Goal: Task Accomplishment & Management: Complete application form

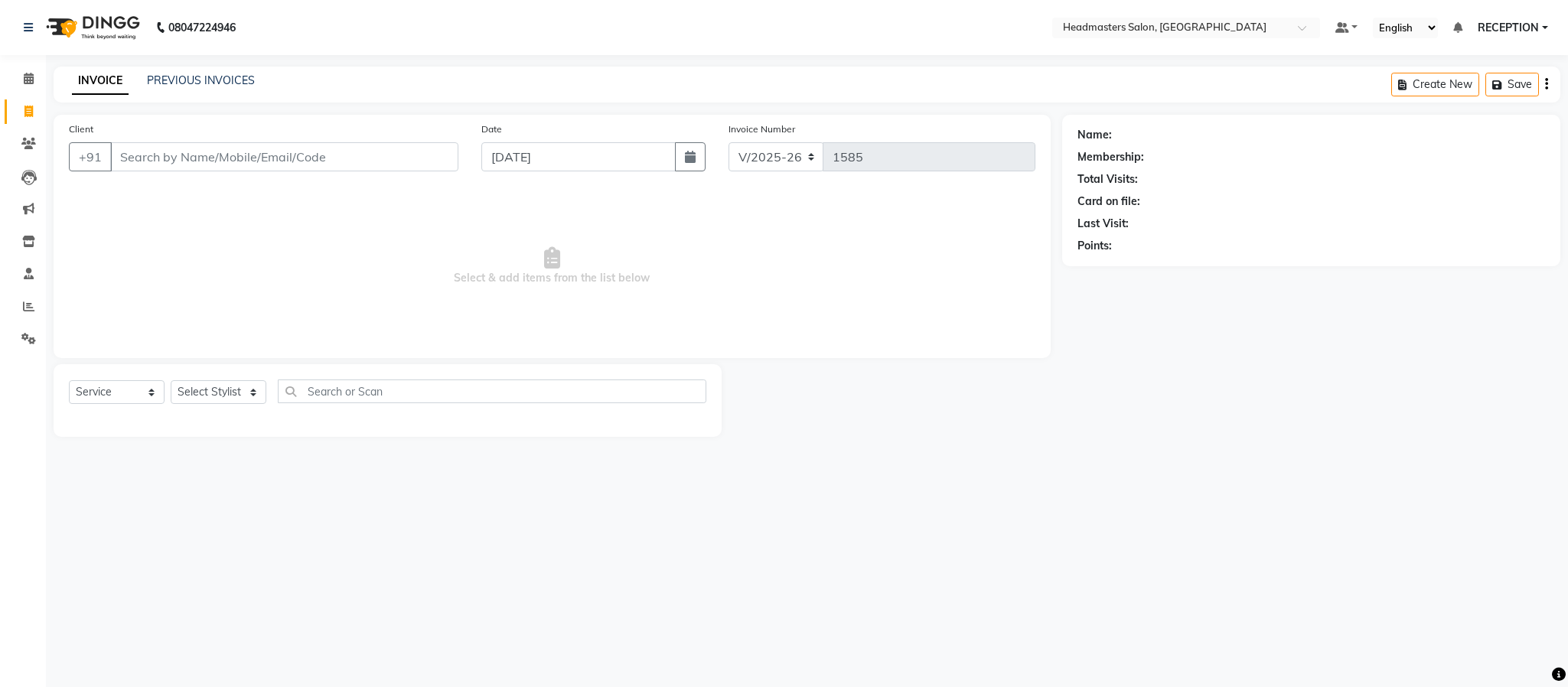
select select "3454"
select select "service"
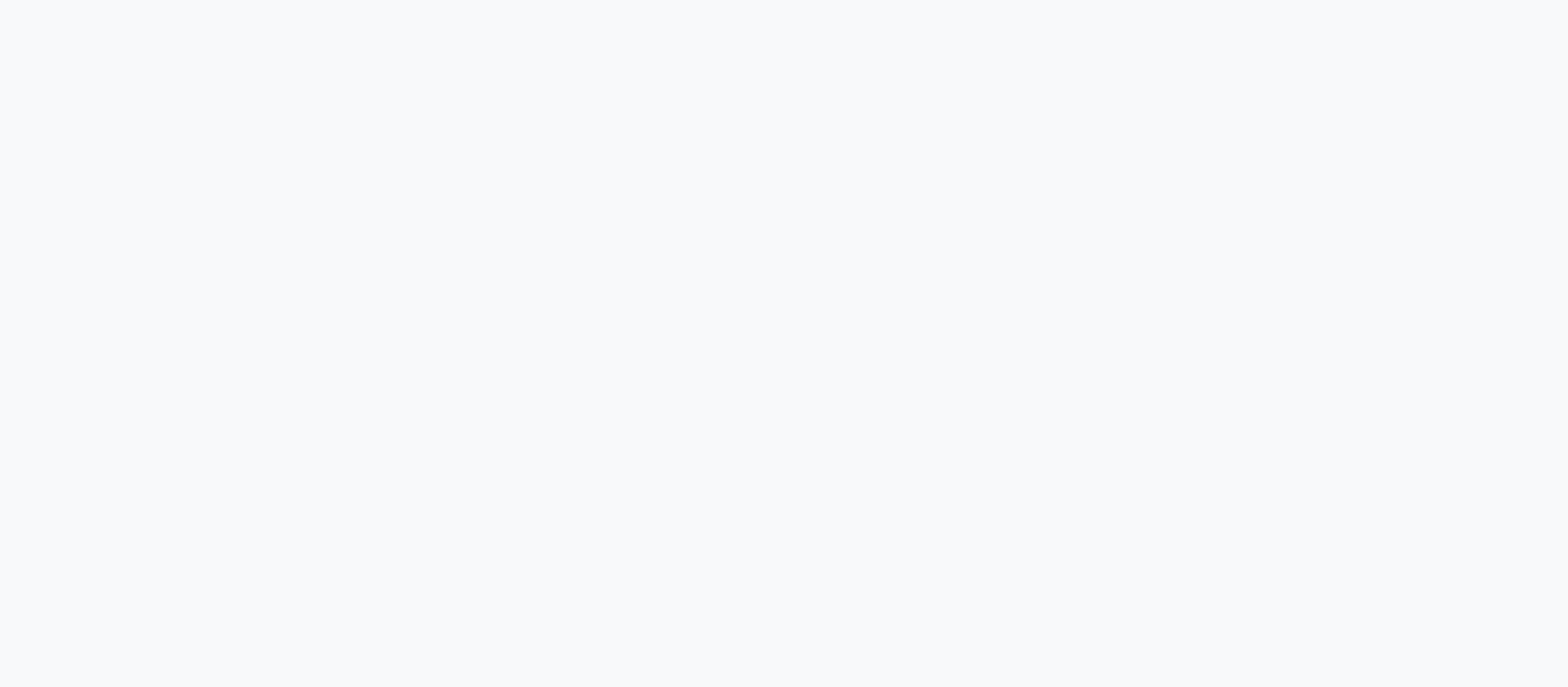
select select "3454"
select select "service"
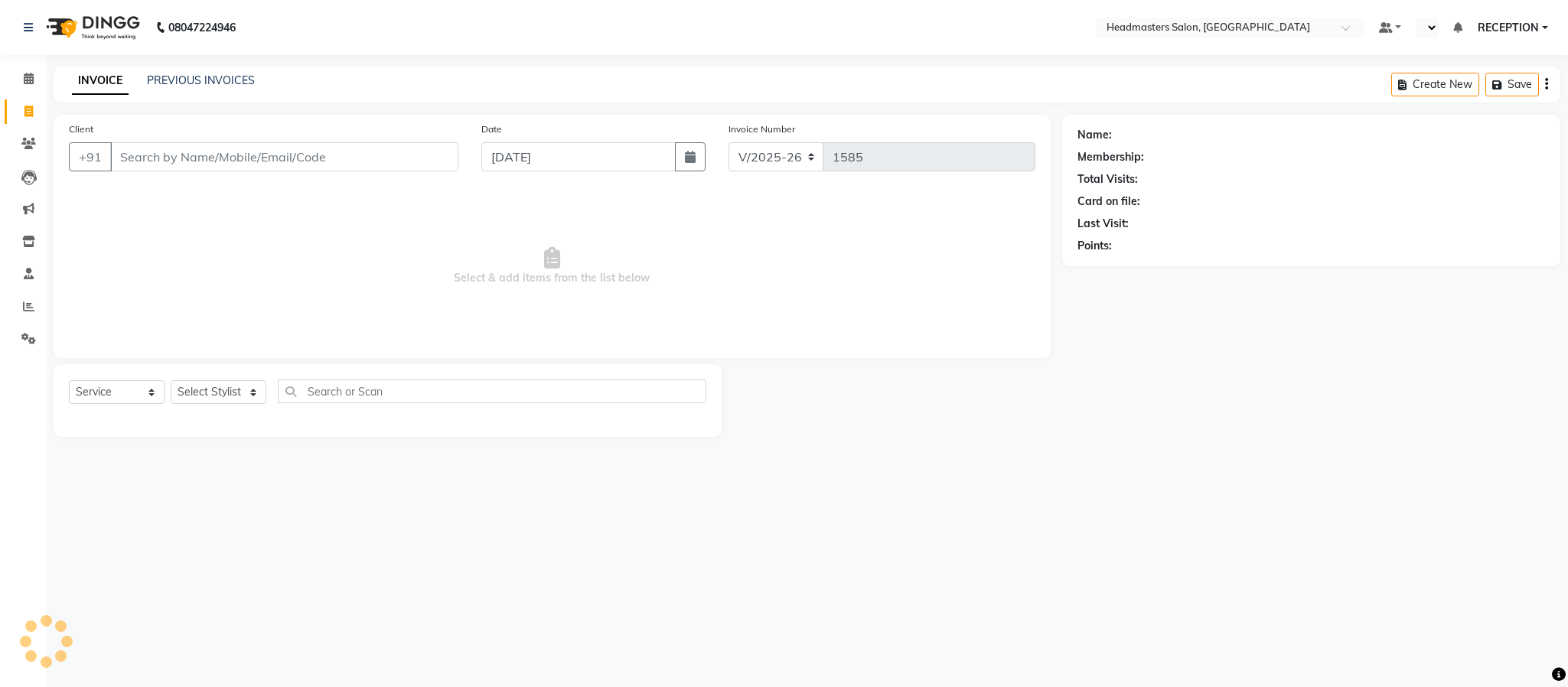
select select "en"
click at [244, 76] on link "PREVIOUS INVOICES" at bounding box center [200, 80] width 108 height 13
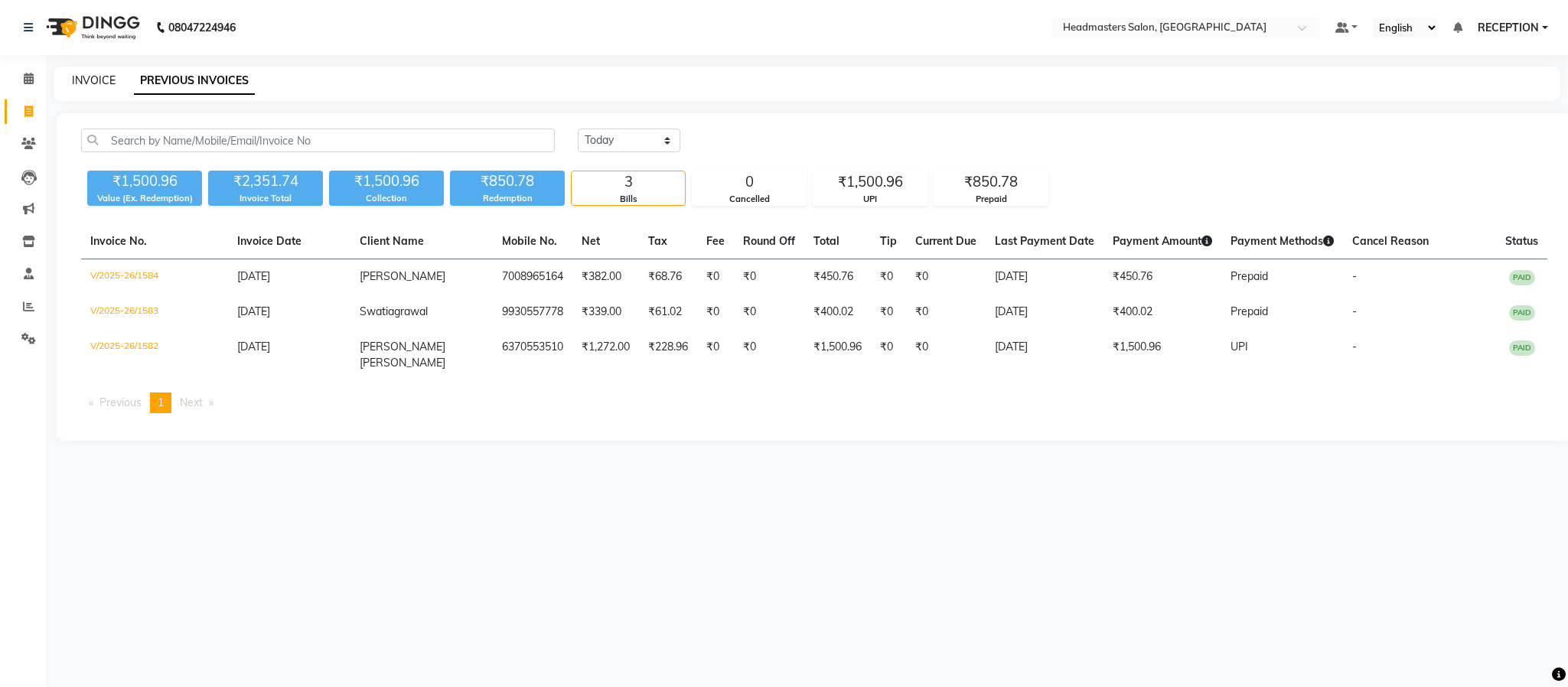
click at [104, 79] on link "INVOICE" at bounding box center [94, 80] width 44 height 13
select select "service"
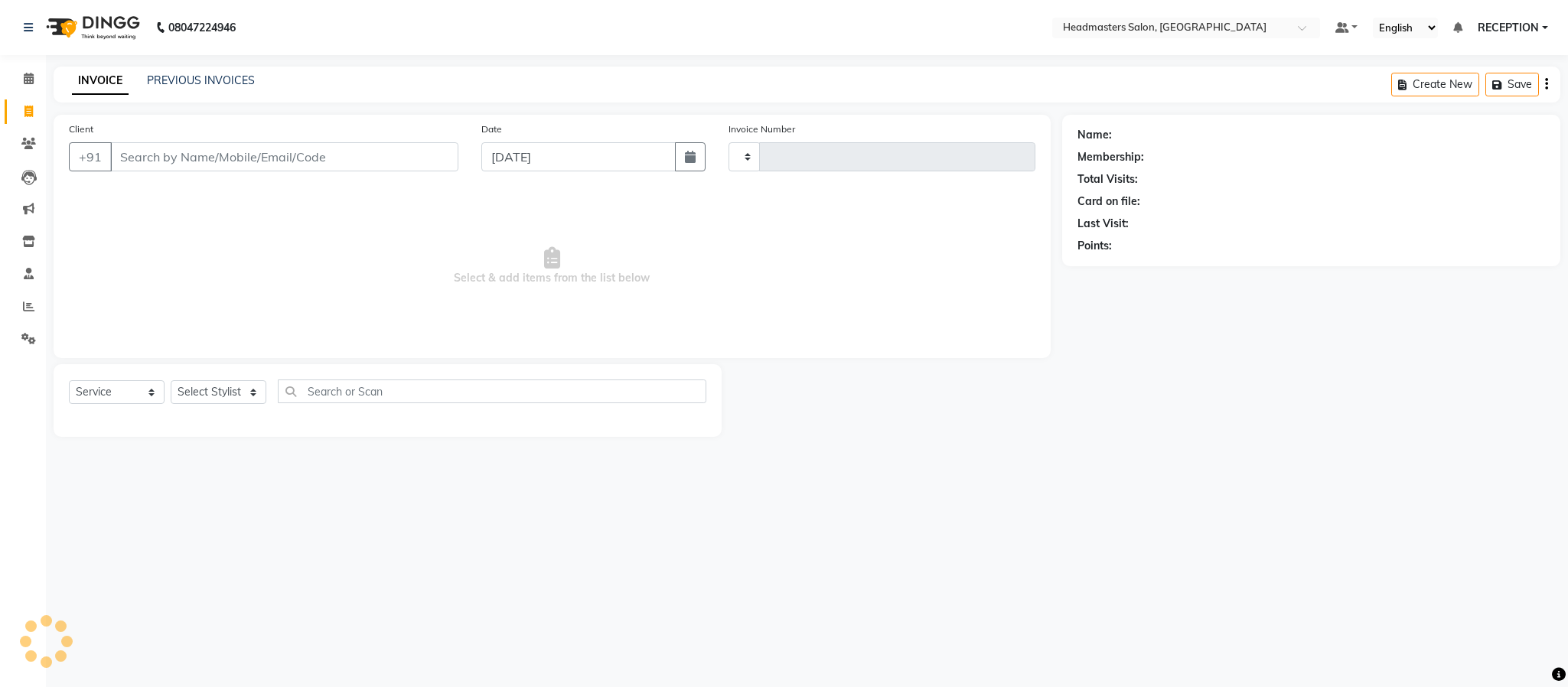
type input "1585"
select select "3454"
select select "service"
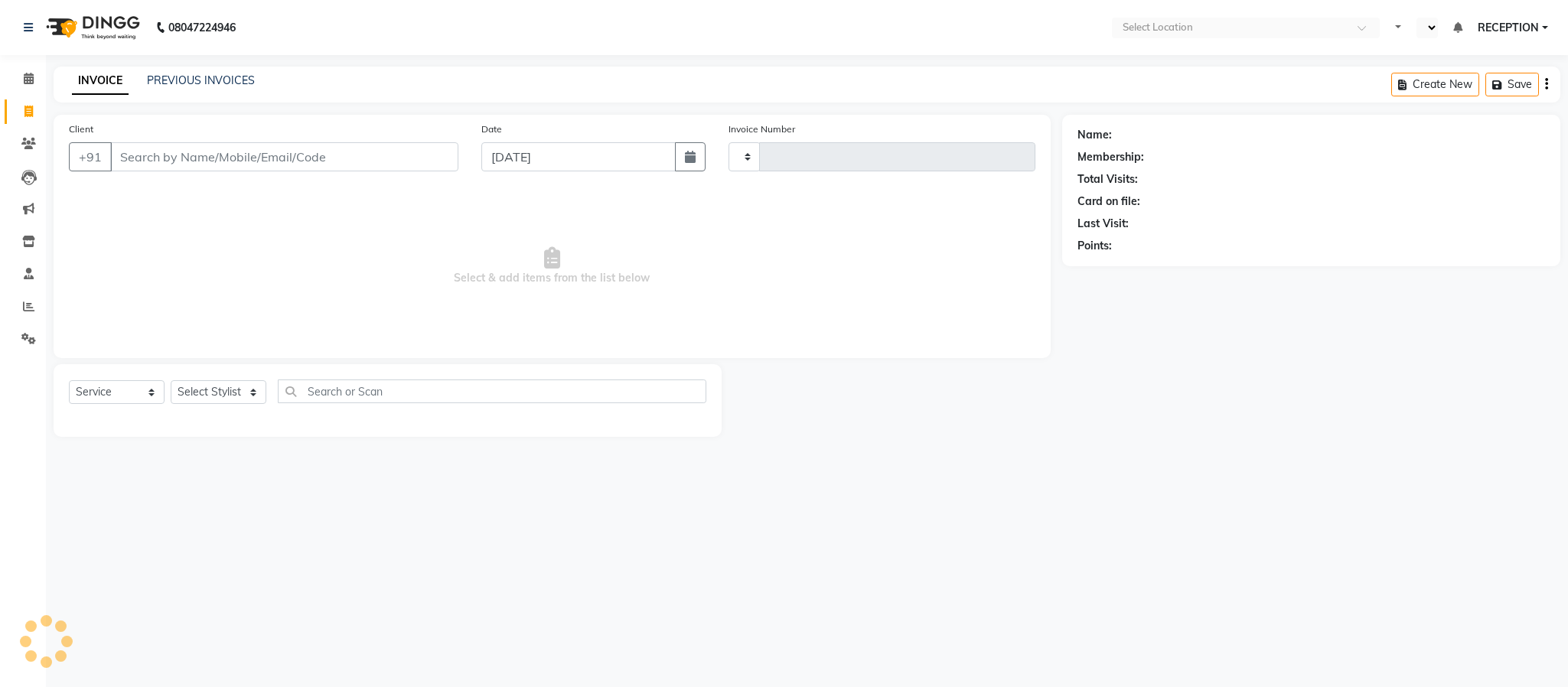
type input "1585"
select select "en"
select select "3454"
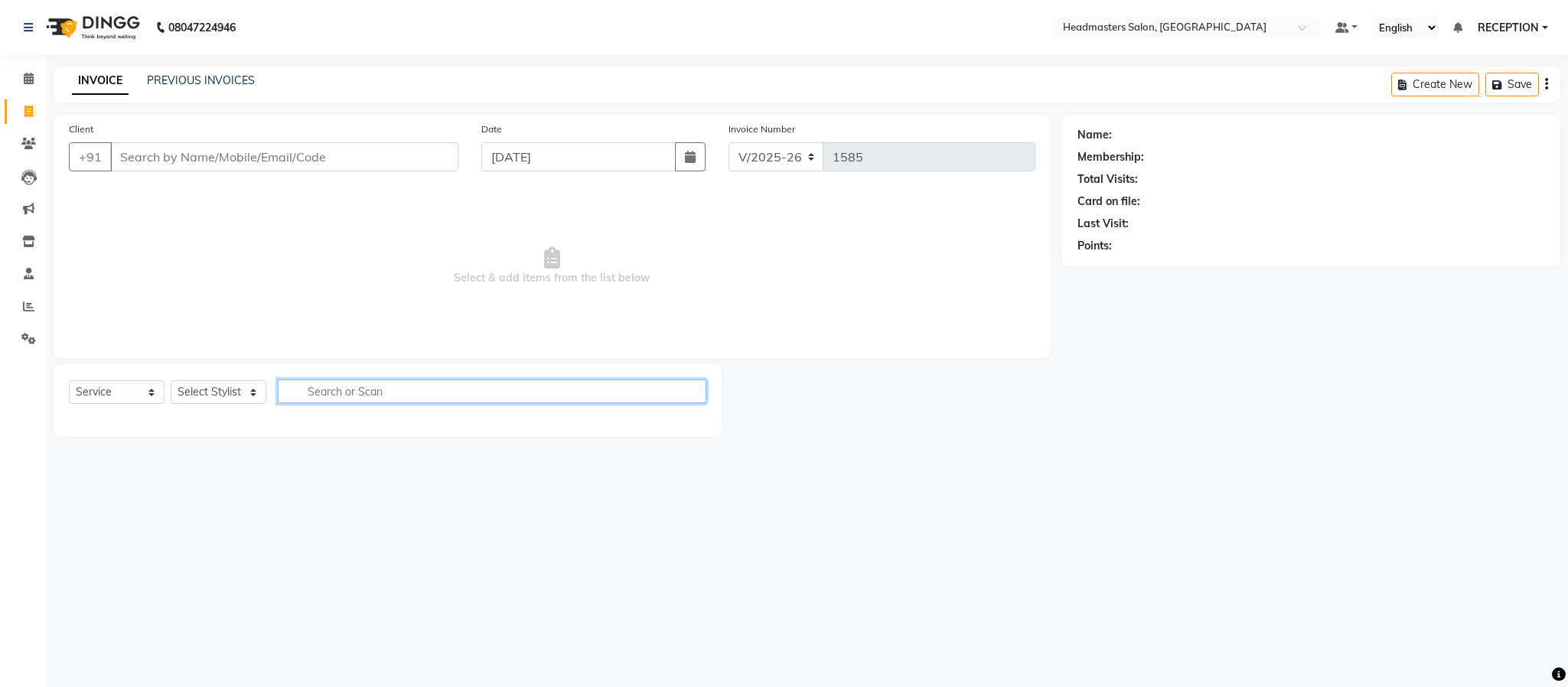
click at [364, 394] on input "text" at bounding box center [493, 391] width 429 height 23
select select "3454"
select select "service"
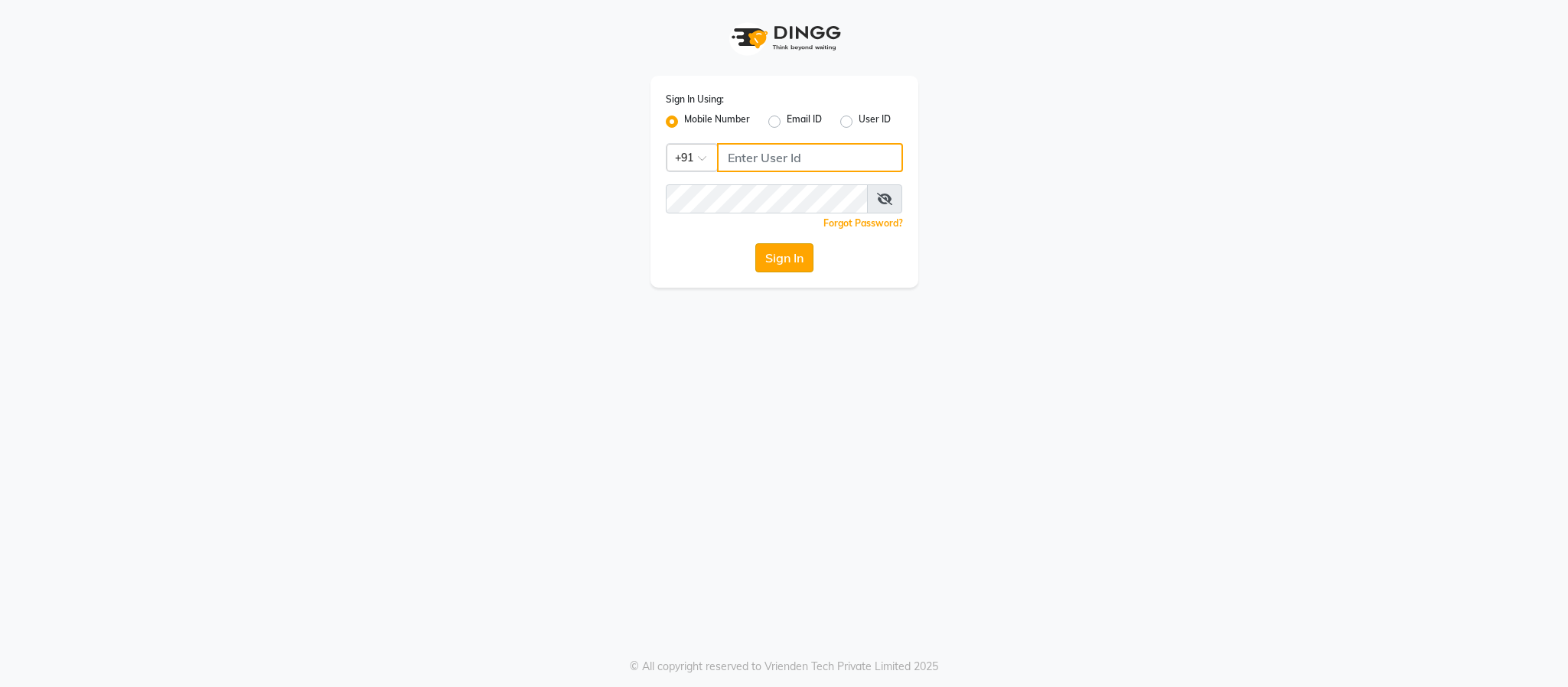
type input "7222888399"
click at [779, 258] on button "Sign In" at bounding box center [784, 257] width 58 height 29
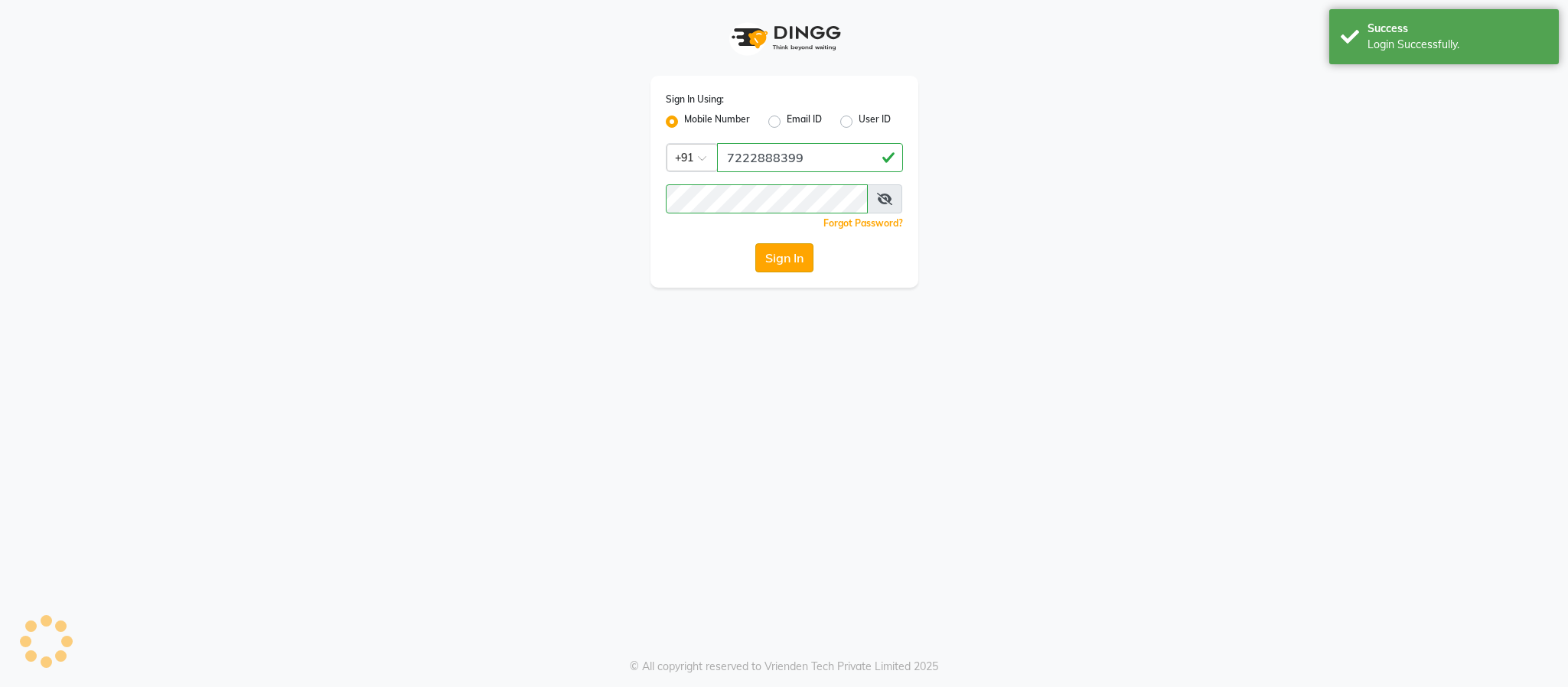
select select "3454"
select select "service"
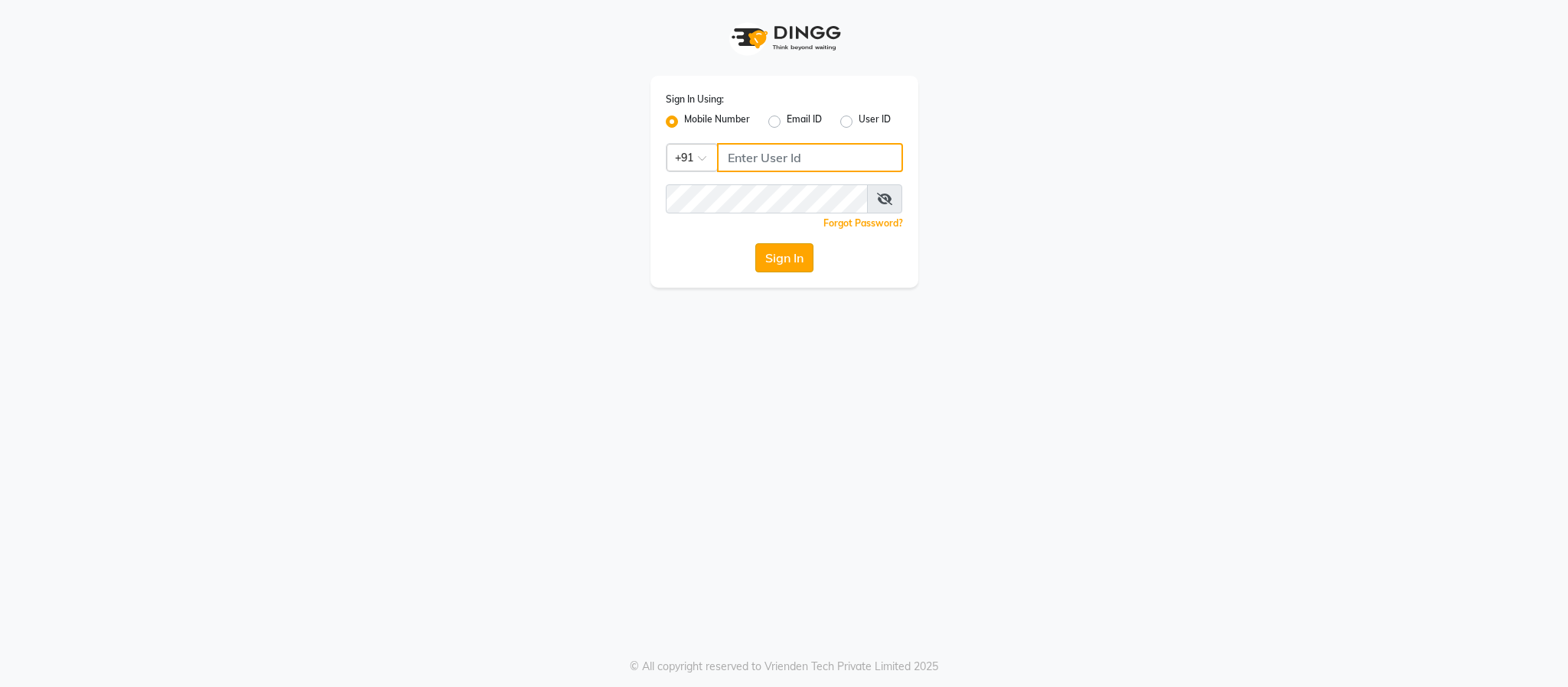
type input "7222888399"
click at [778, 261] on button "Sign In" at bounding box center [784, 257] width 58 height 29
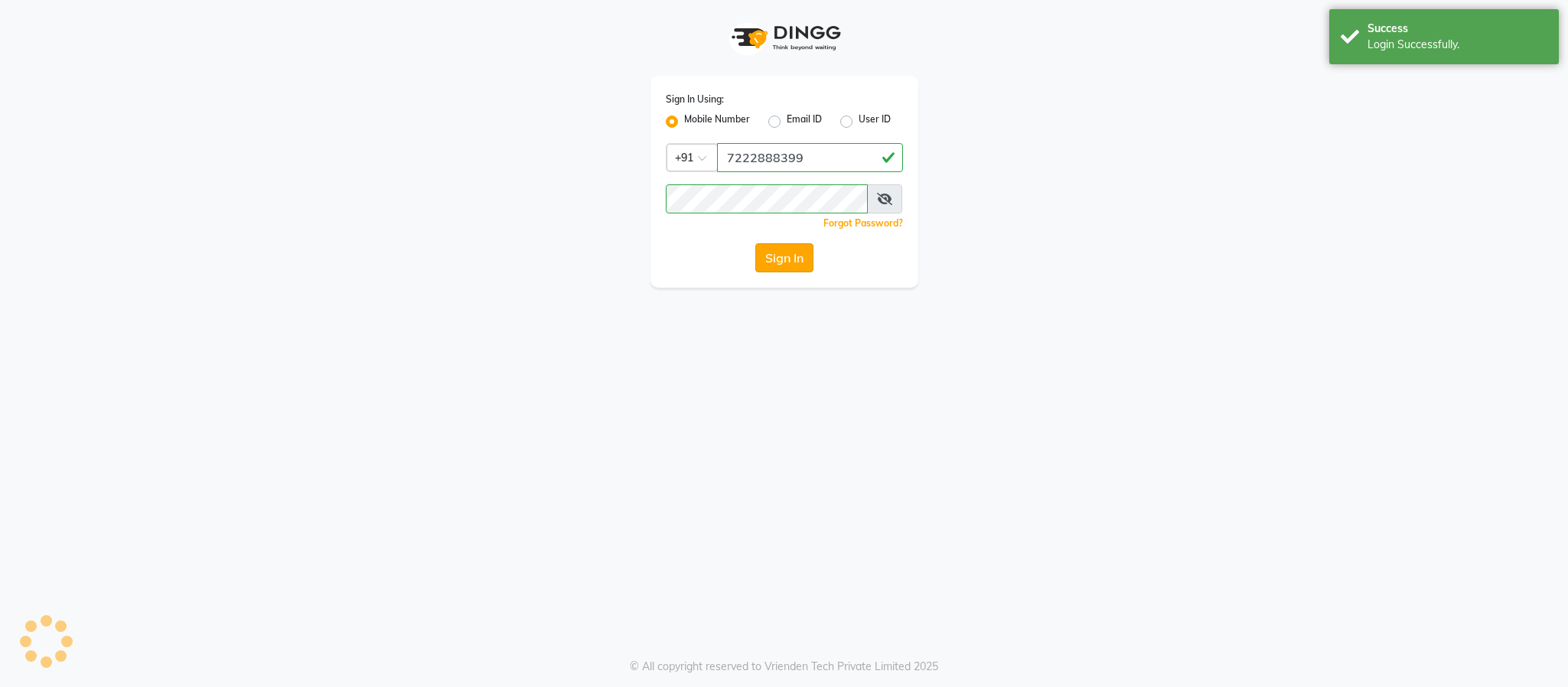
select select "service"
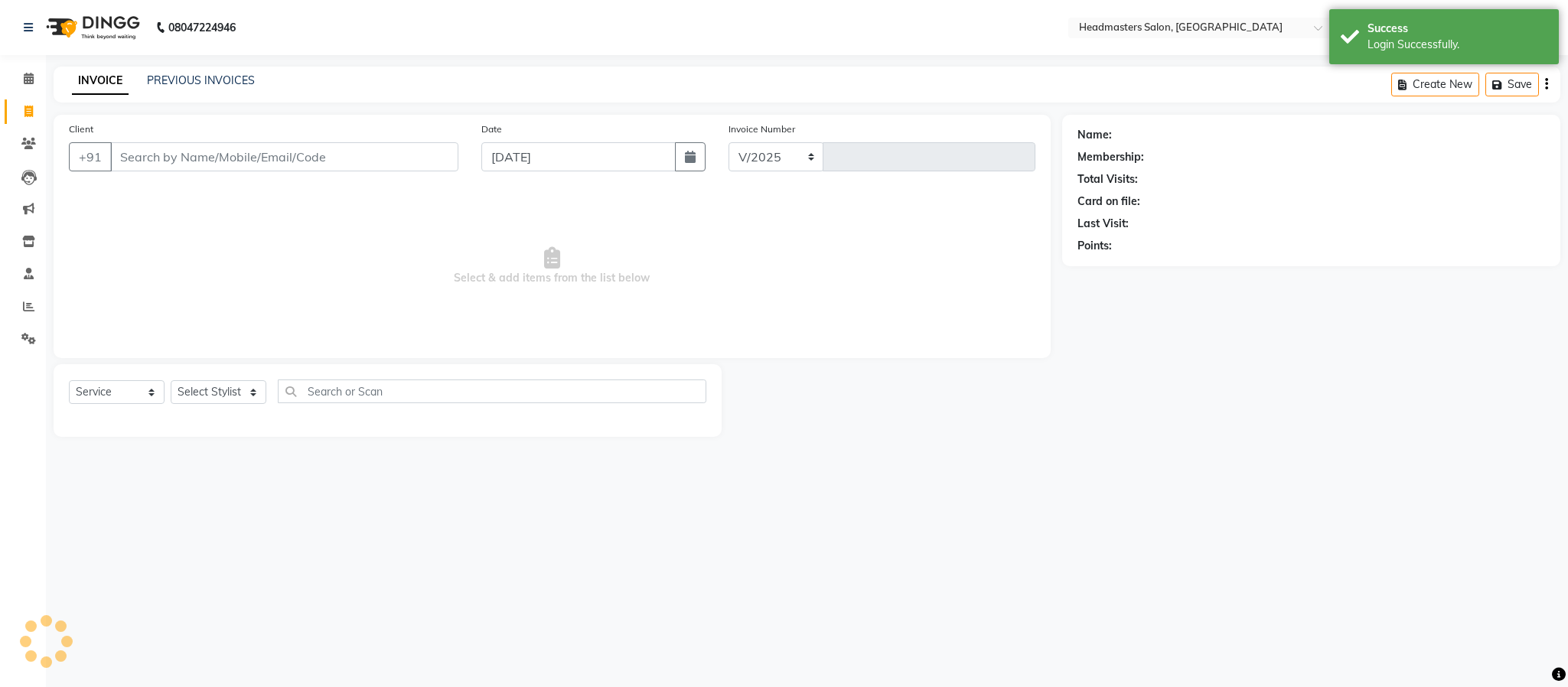
select select "en"
select select "3454"
type input "1585"
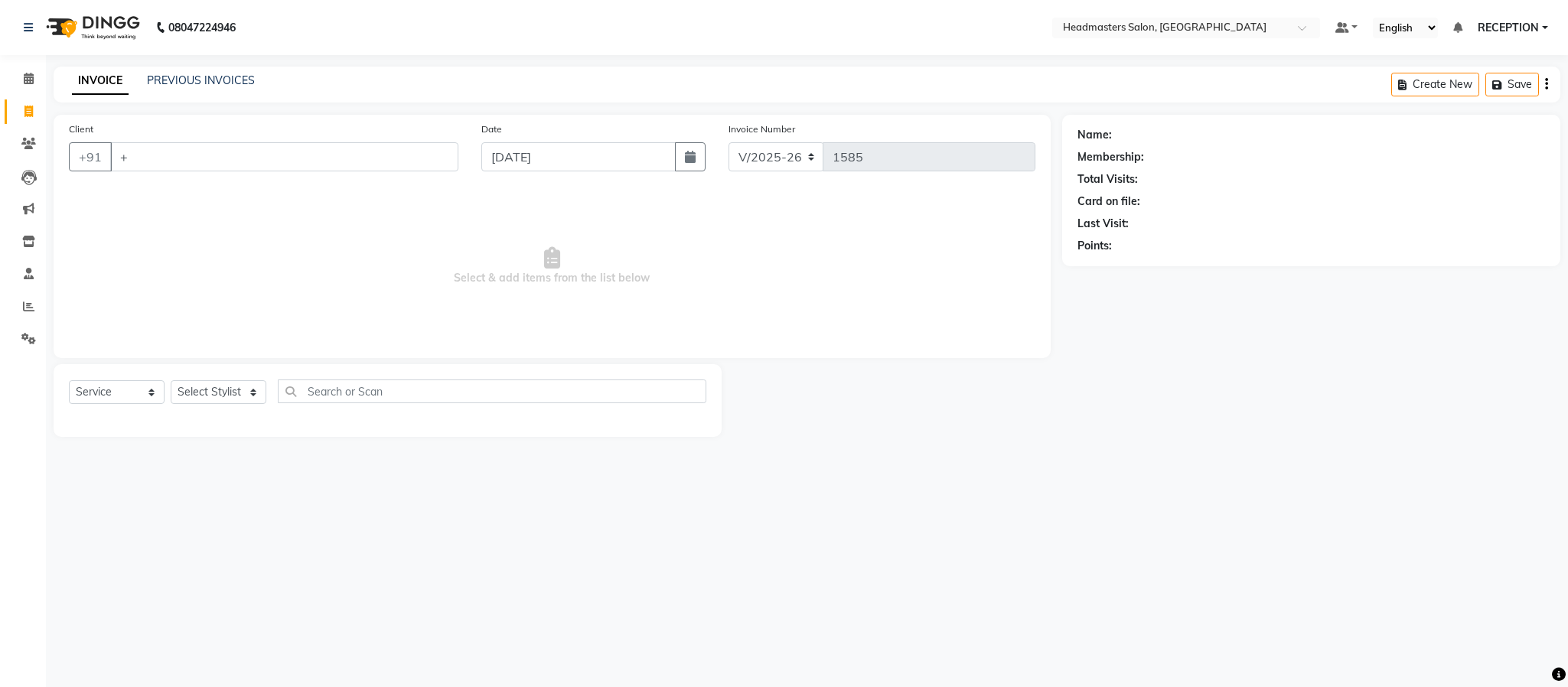
type input "+"
click at [646, 216] on span "Select & add items from the list below" at bounding box center [552, 266] width 967 height 153
click at [642, 219] on span "Select & add items from the list below" at bounding box center [552, 266] width 967 height 153
